Goal: Contribute content

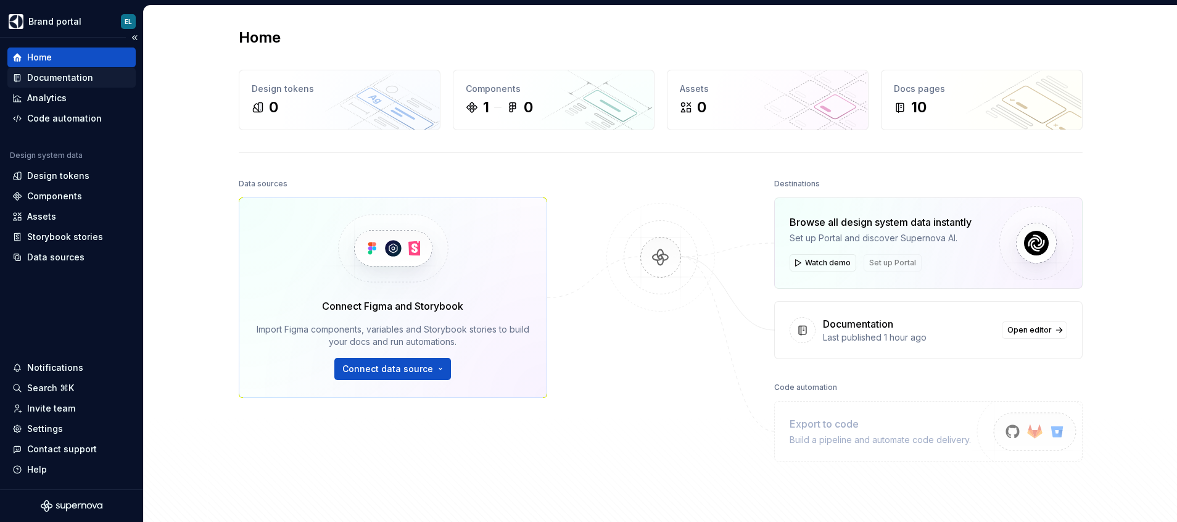
click at [46, 80] on div "Documentation" at bounding box center [60, 78] width 66 height 12
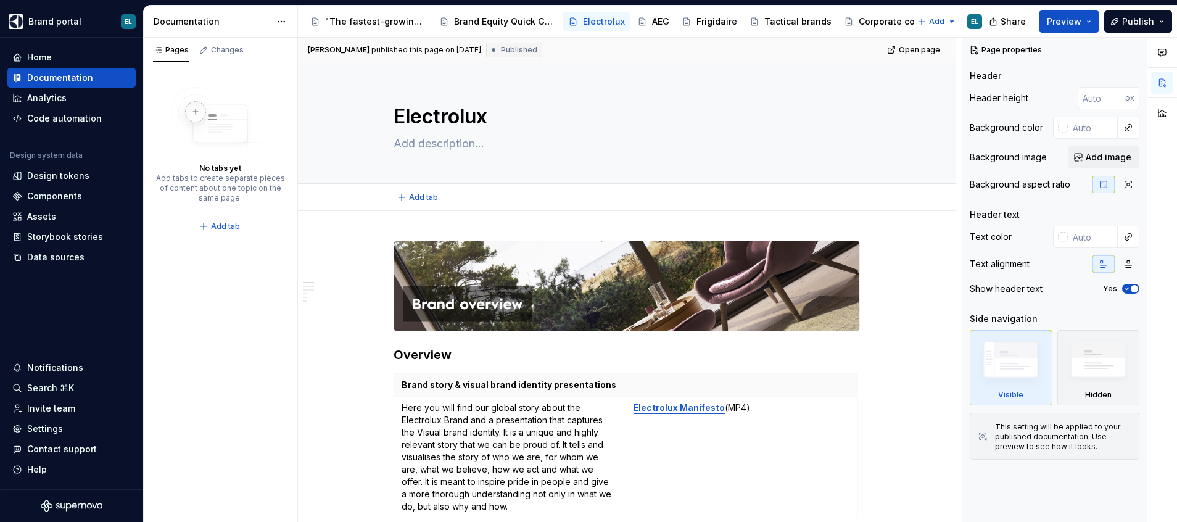
type textarea "*"
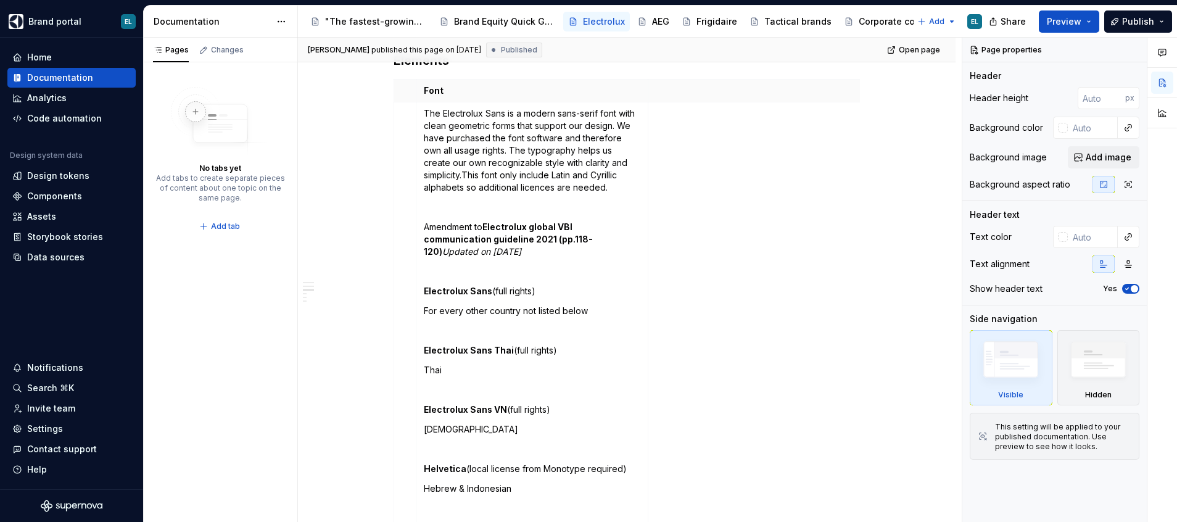
scroll to position [1502, 0]
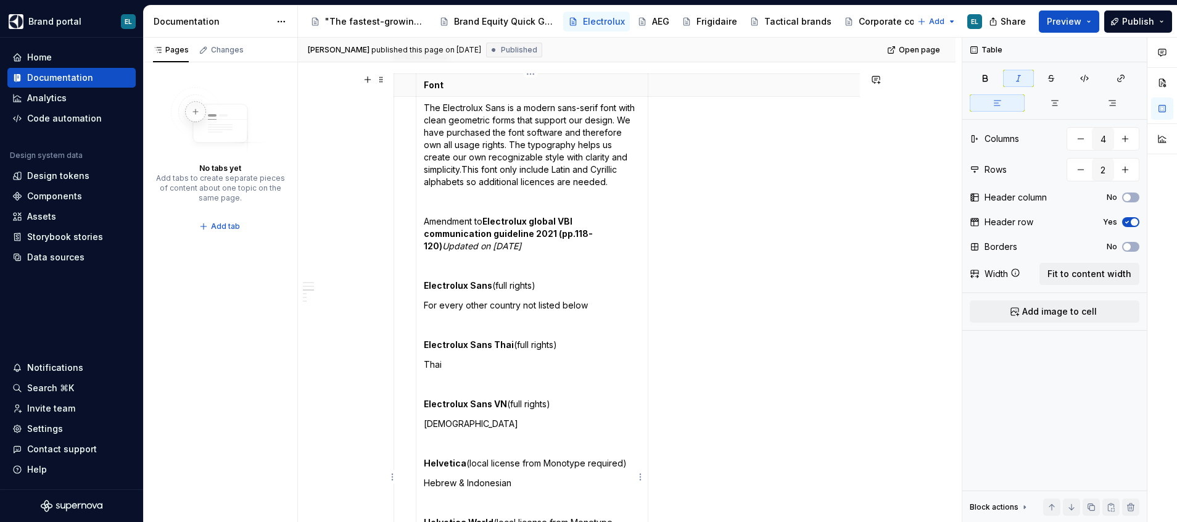
click at [481, 245] on em "Updated on [DATE]" at bounding box center [481, 246] width 79 height 10
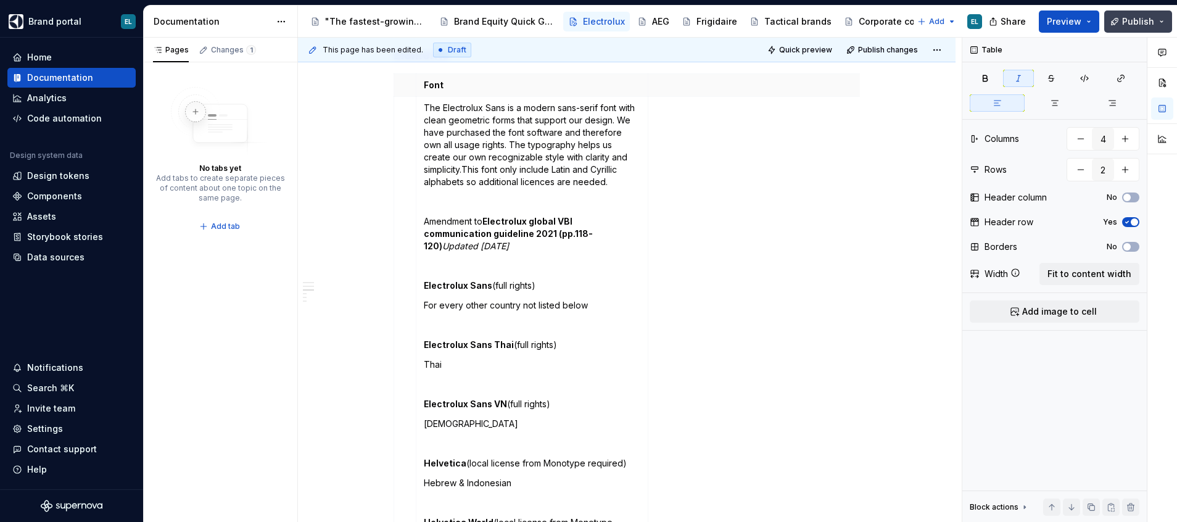
click at [1150, 22] on span "Publish" at bounding box center [1138, 21] width 32 height 12
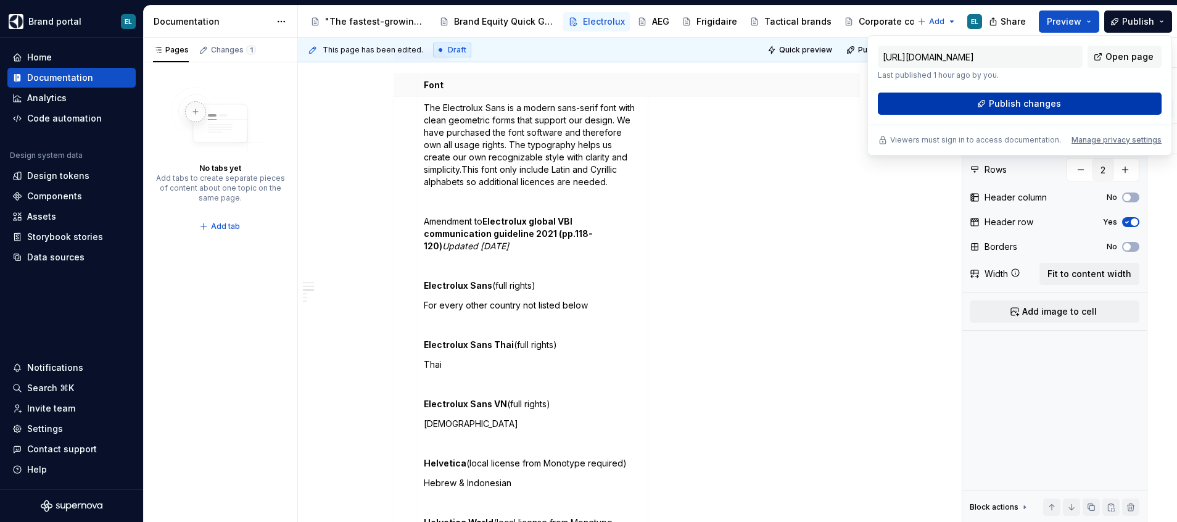
drag, startPoint x: 1150, startPoint y: 22, endPoint x: 1016, endPoint y: 99, distance: 155.3
click at [1016, 99] on span "Publish changes" at bounding box center [1025, 103] width 72 height 12
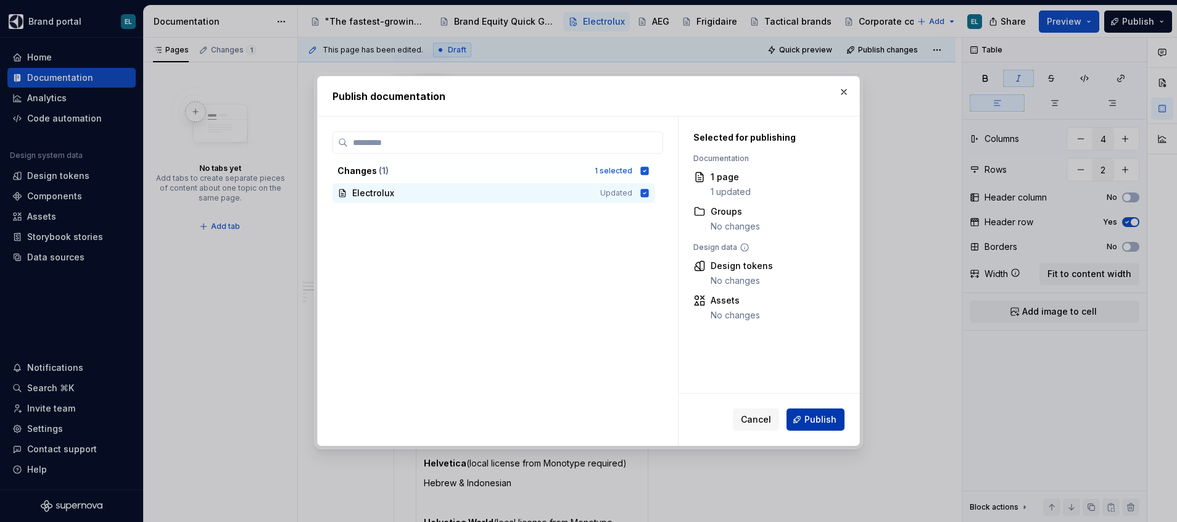
click at [830, 419] on span "Publish" at bounding box center [820, 419] width 32 height 12
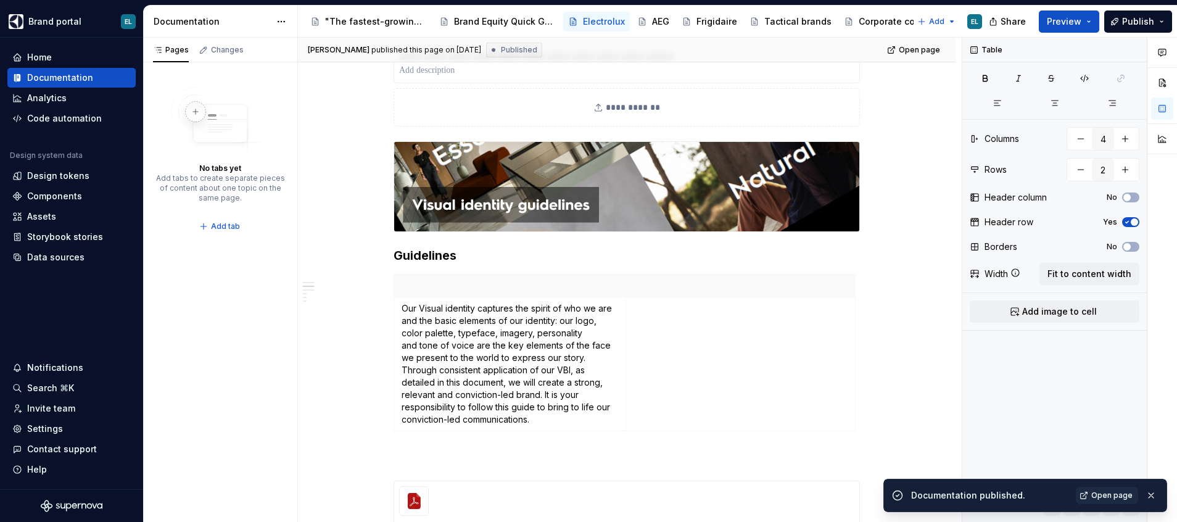
scroll to position [639, 0]
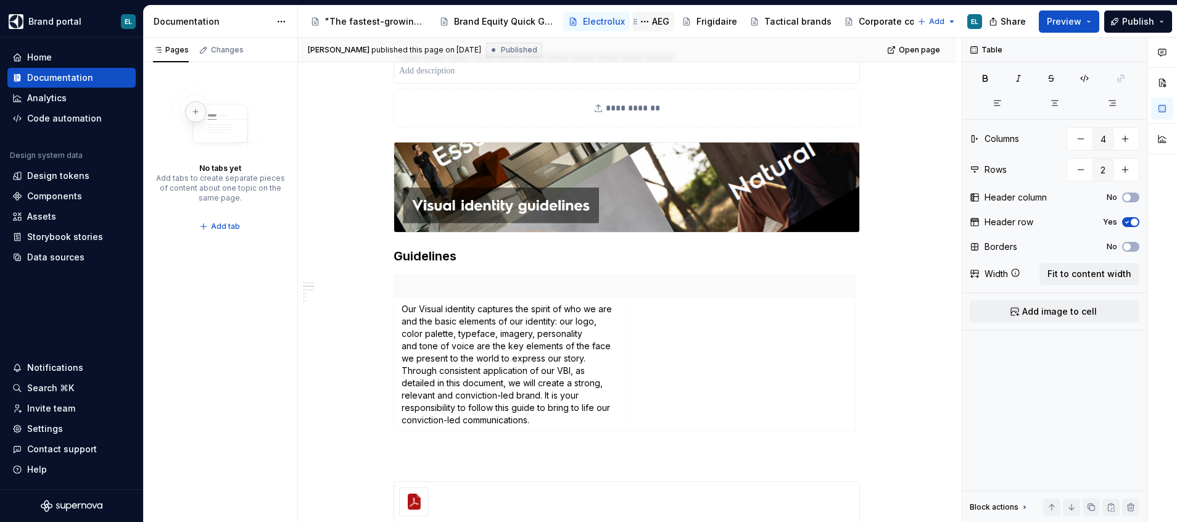
click at [662, 26] on div "AEG" at bounding box center [660, 21] width 17 height 12
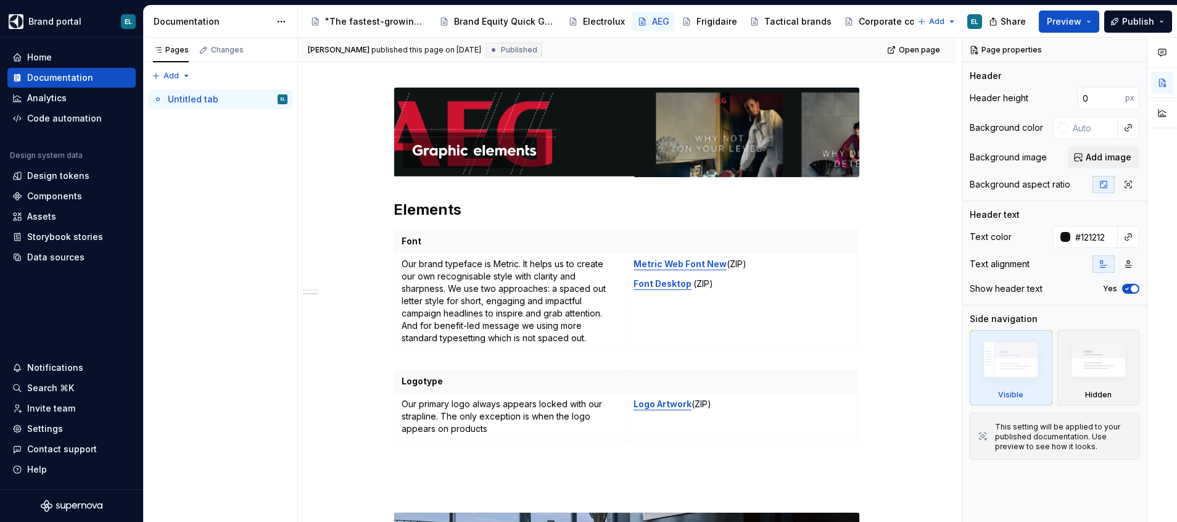
scroll to position [203, 0]
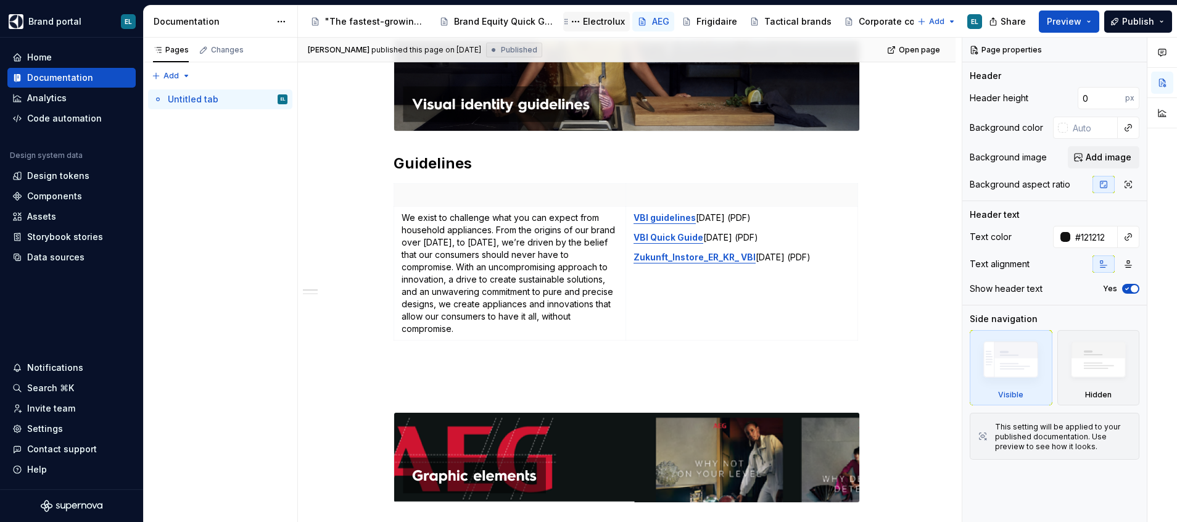
click at [608, 20] on div "Electrolux" at bounding box center [604, 21] width 42 height 12
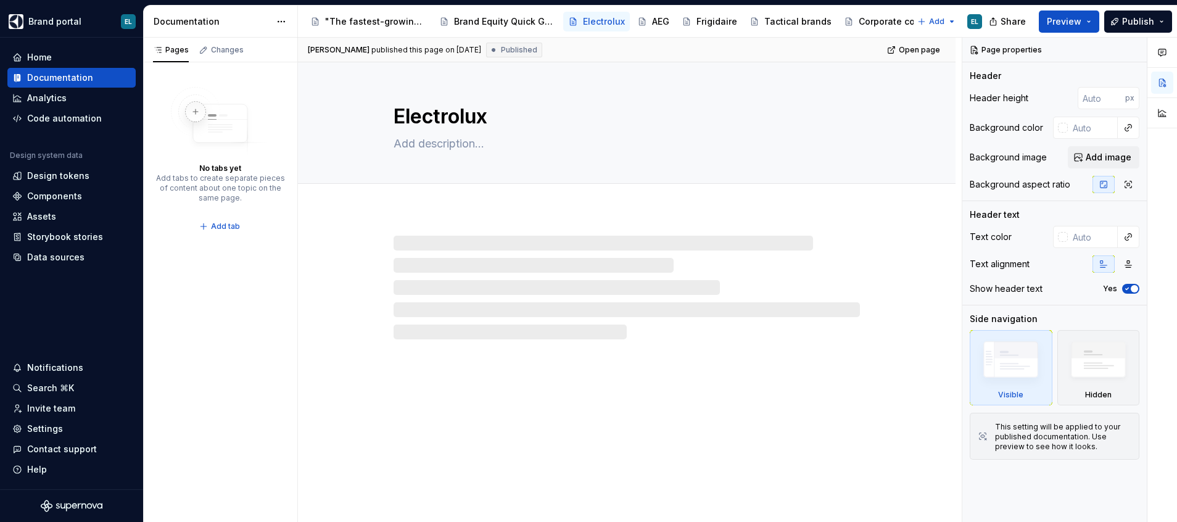
type textarea "*"
